Goal: Find contact information: Find contact information

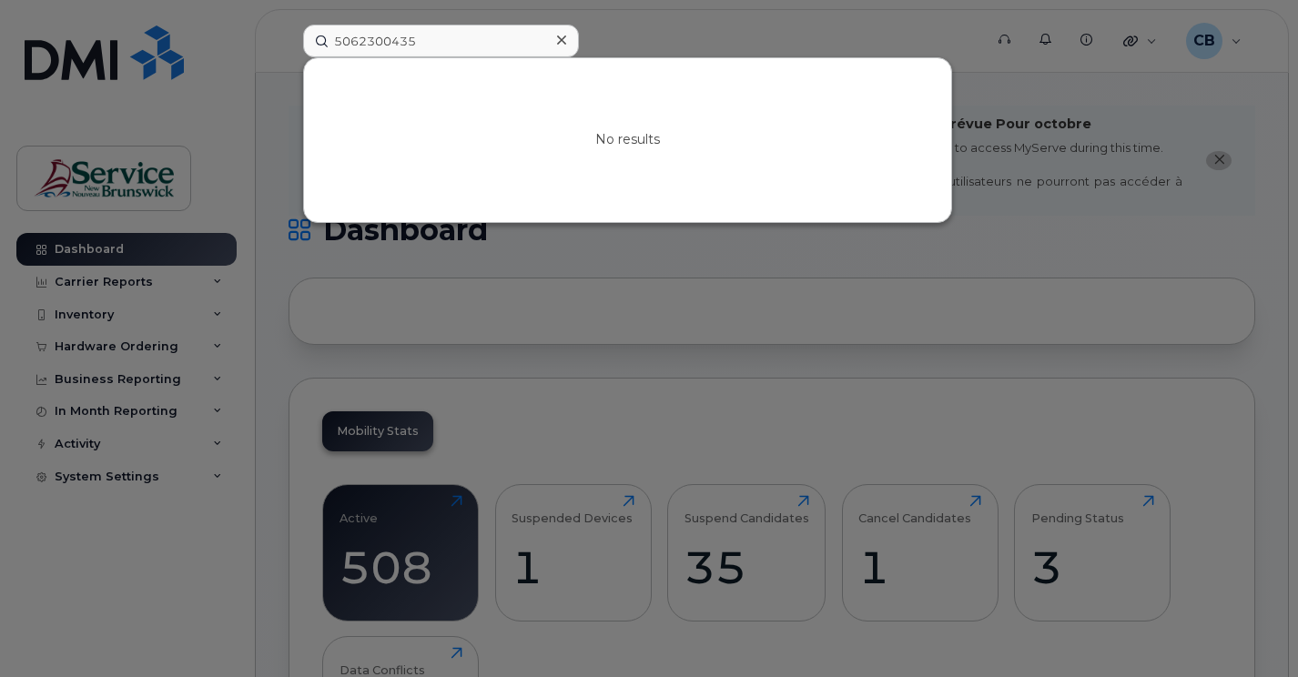
drag, startPoint x: 448, startPoint y: 46, endPoint x: 312, endPoint y: 47, distance: 135.6
click at [312, 47] on input "5062300435" at bounding box center [441, 41] width 276 height 33
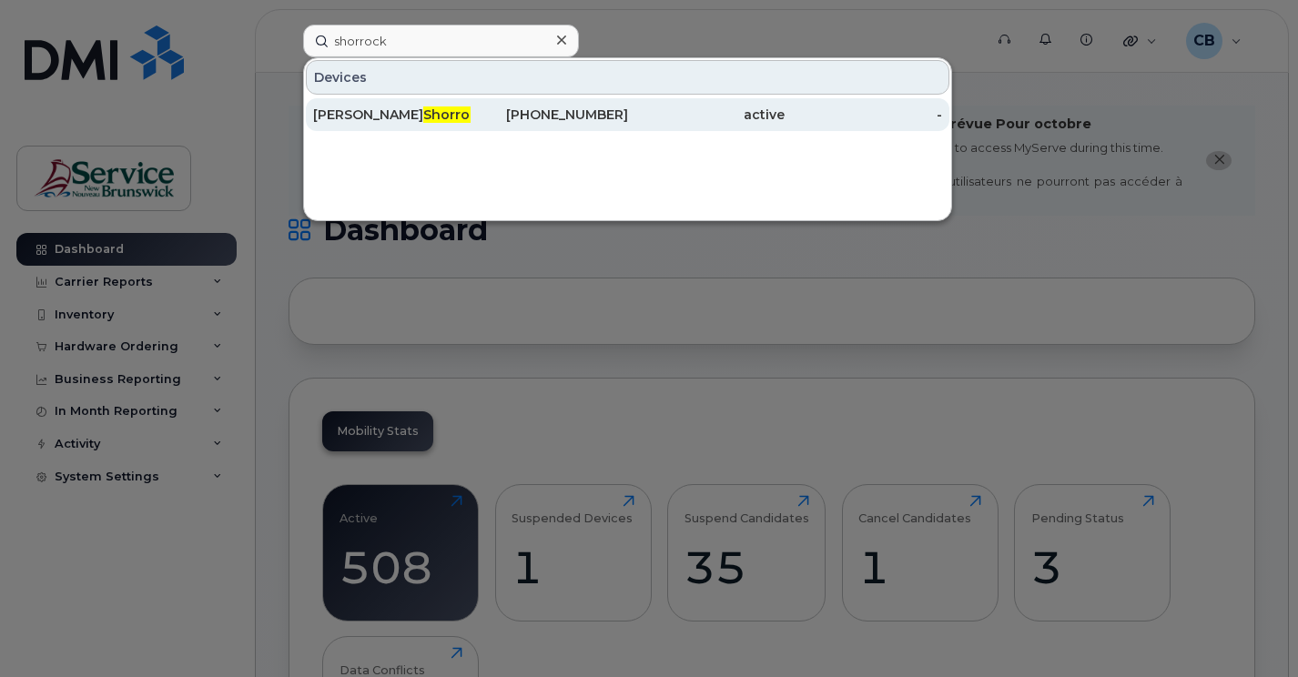
type input "shorrock"
click at [423, 117] on span "Shorrock" at bounding box center [454, 114] width 63 height 16
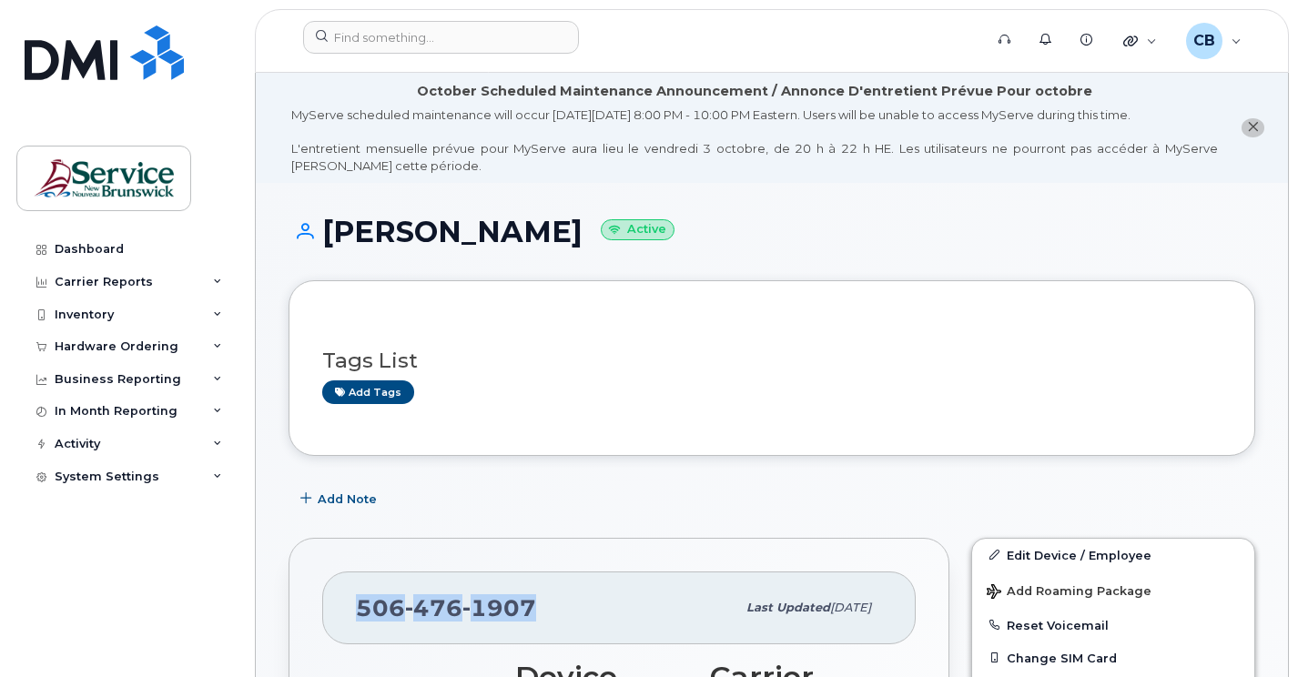
drag, startPoint x: 526, startPoint y: 610, endPoint x: 361, endPoint y: 605, distance: 164.8
click at [361, 605] on div "[PHONE_NUMBER]" at bounding box center [546, 608] width 380 height 38
copy span "[PHONE_NUMBER]"
